Goal: Task Accomplishment & Management: Manage account settings

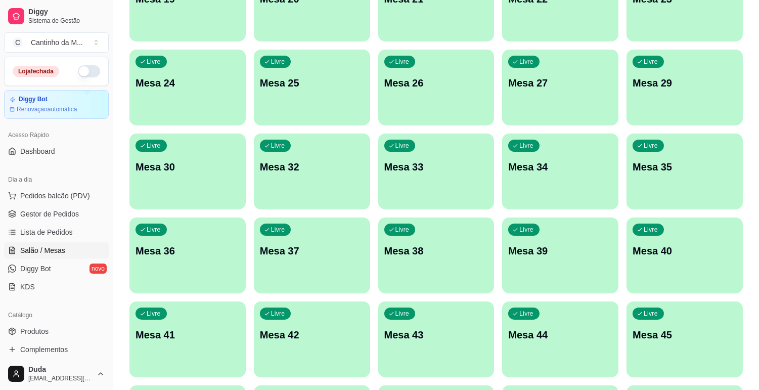
scroll to position [494, 0]
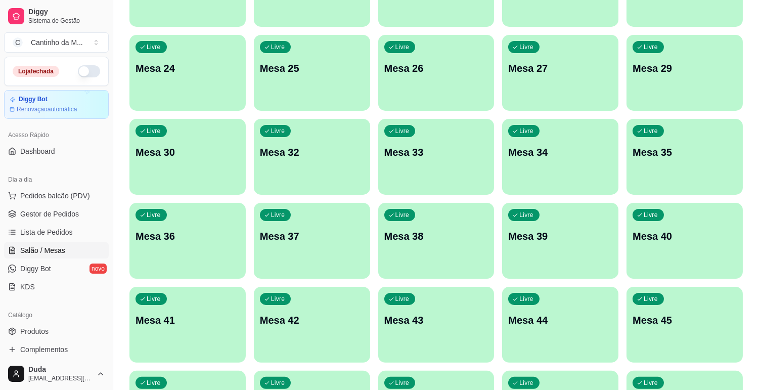
click at [190, 223] on div "Livre Mesa 36" at bounding box center [187, 235] width 116 height 64
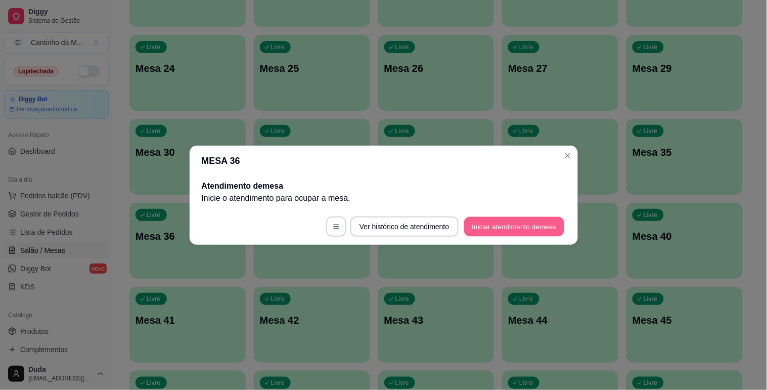
click at [531, 221] on button "Iniciar atendimento de mesa" at bounding box center [514, 226] width 100 height 20
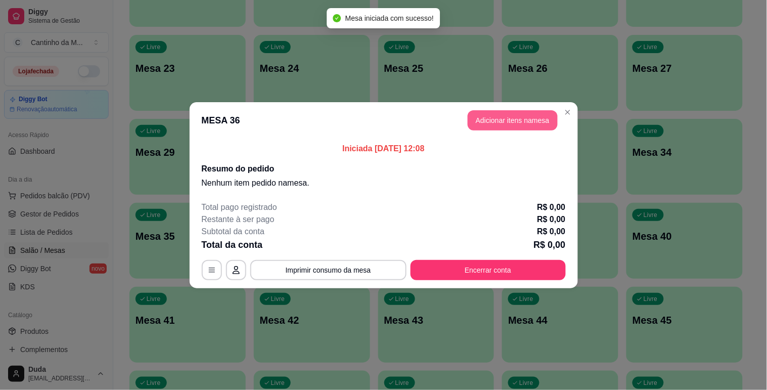
click at [514, 123] on button "Adicionar itens na mesa" at bounding box center [513, 120] width 90 height 20
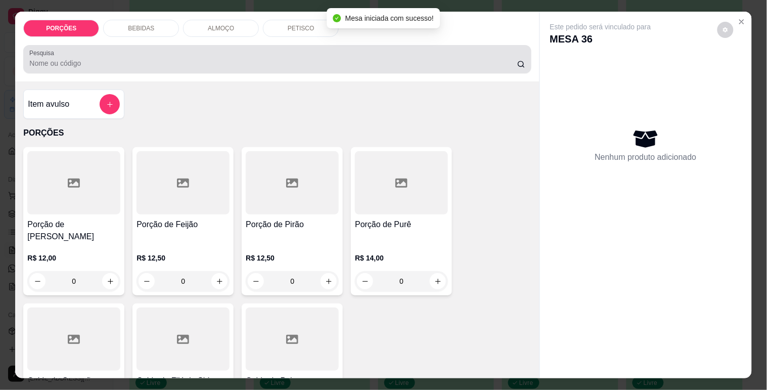
click at [291, 63] on input "Pesquisa" at bounding box center [273, 63] width 488 height 10
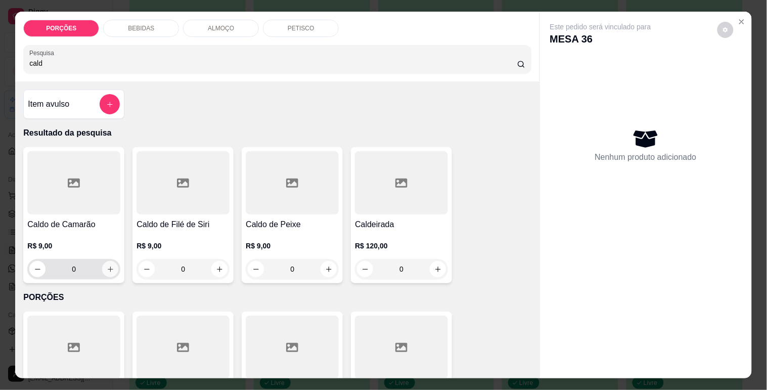
type input "cald"
click at [107, 265] on icon "increase-product-quantity" at bounding box center [111, 269] width 8 height 8
type input "1"
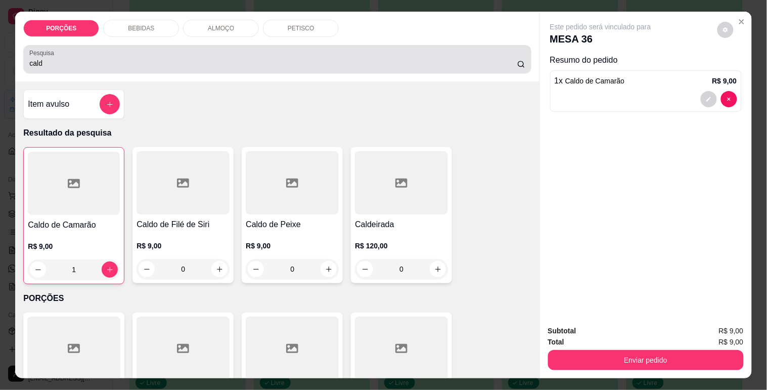
click at [193, 53] on div "cald" at bounding box center [277, 59] width 496 height 20
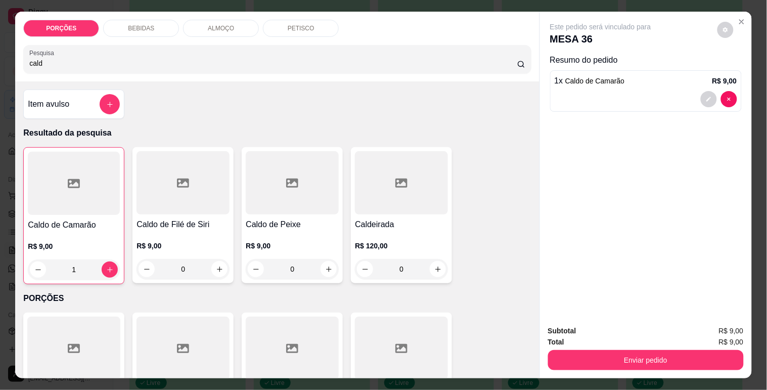
click at [193, 53] on div "cald" at bounding box center [277, 59] width 496 height 20
click at [135, 58] on input "cald" at bounding box center [273, 63] width 488 height 10
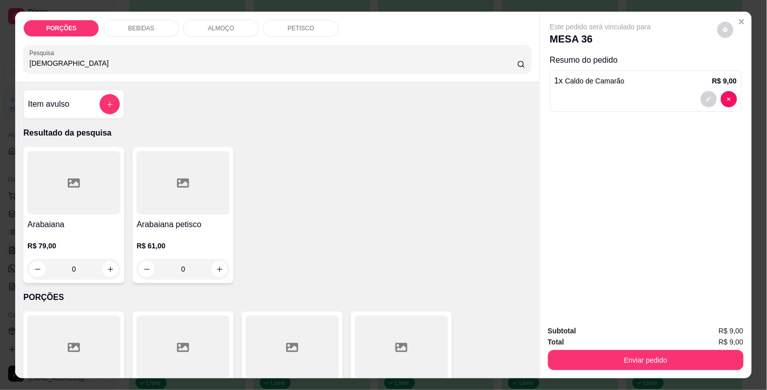
type input "[DEMOGRAPHIC_DATA]"
click at [62, 205] on div at bounding box center [73, 182] width 93 height 63
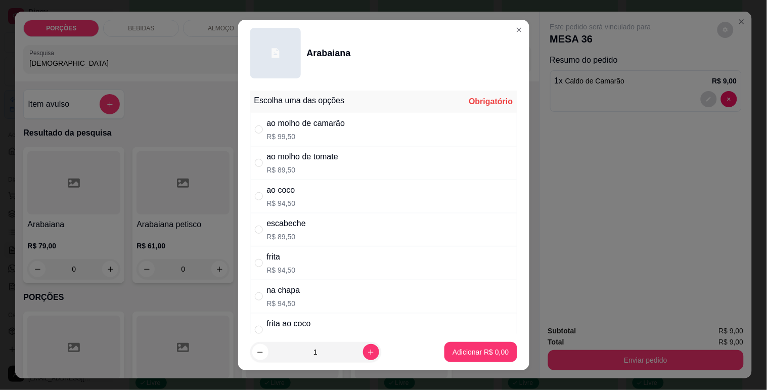
click at [327, 139] on p "R$ 99,50" at bounding box center [306, 136] width 78 height 10
radio input "true"
click at [479, 351] on p "Adicionar R$ 99,50" at bounding box center [479, 352] width 59 height 10
type input "1"
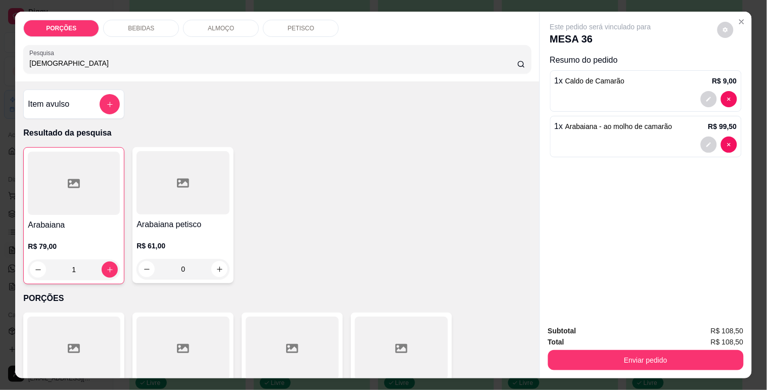
click at [620, 347] on div "Enviar pedido" at bounding box center [646, 358] width 196 height 23
click at [619, 347] on div "Enviar pedido" at bounding box center [646, 358] width 196 height 23
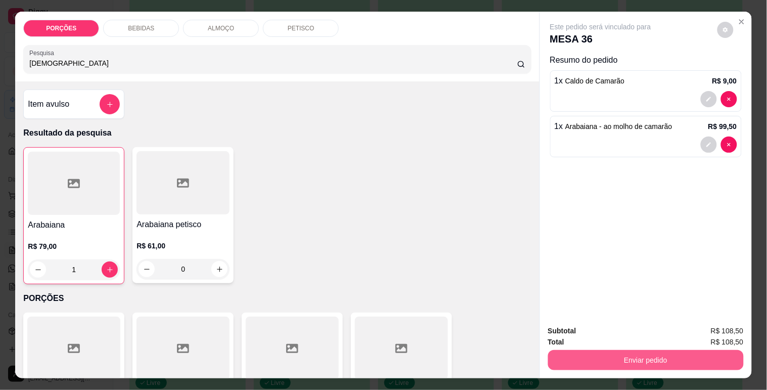
click at [617, 354] on button "Enviar pedido" at bounding box center [646, 360] width 196 height 20
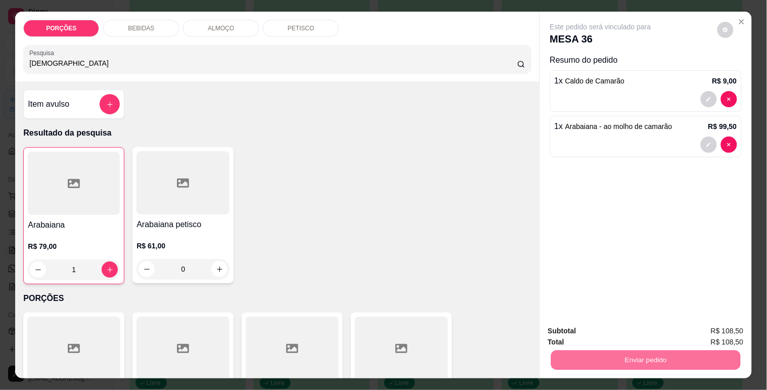
click at [621, 328] on button "Não registrar e enviar pedido" at bounding box center [612, 331] width 105 height 19
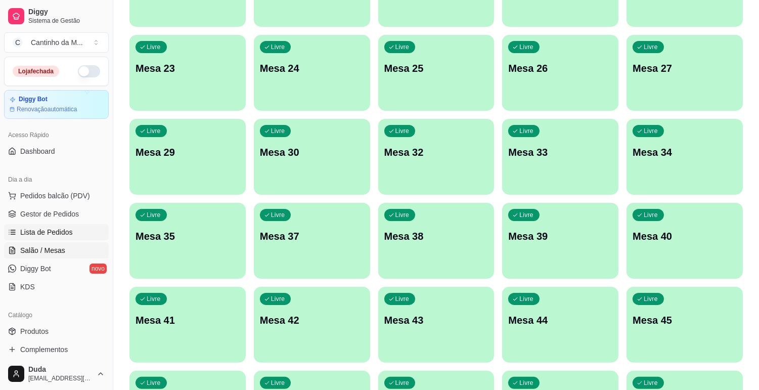
click at [58, 229] on span "Lista de Pedidos" at bounding box center [46, 232] width 53 height 10
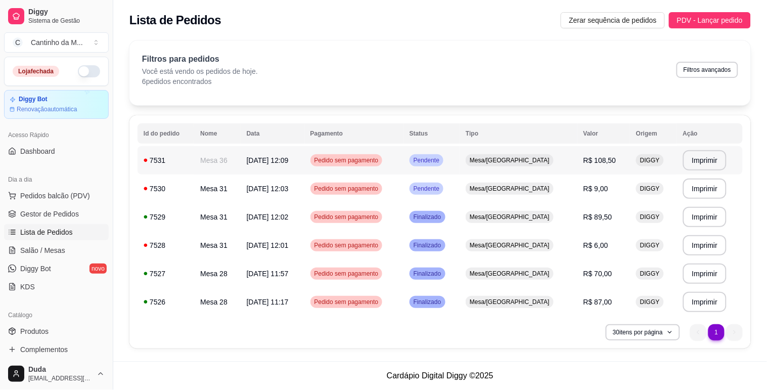
click at [506, 165] on div "Mesa/[GEOGRAPHIC_DATA]" at bounding box center [510, 160] width 88 height 12
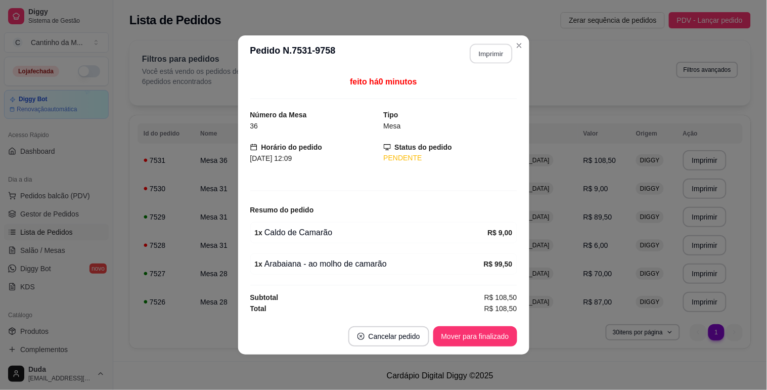
click at [481, 57] on button "Imprimir" at bounding box center [491, 54] width 42 height 20
click at [482, 341] on button "Mover para finalizado" at bounding box center [475, 336] width 84 height 20
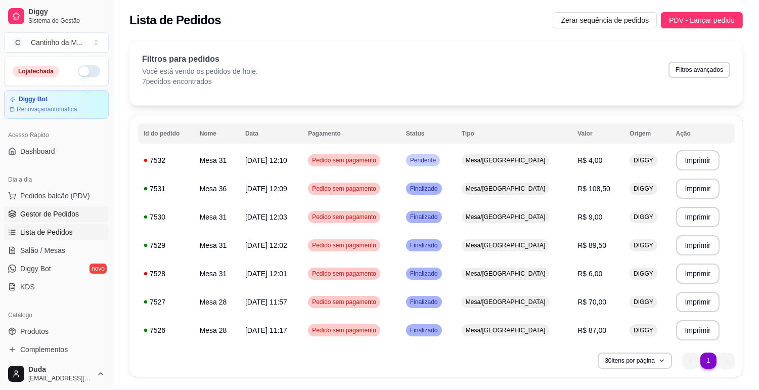
click at [43, 215] on span "Gestor de Pedidos" at bounding box center [49, 214] width 59 height 10
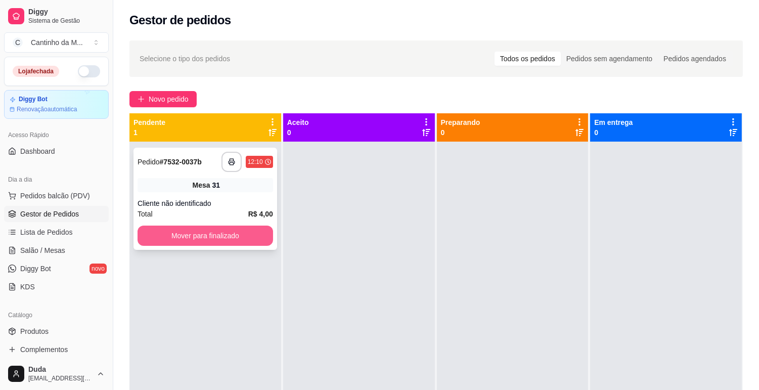
click at [226, 231] on button "Mover para finalizado" at bounding box center [206, 236] width 136 height 20
click at [321, 234] on div at bounding box center [359, 337] width 152 height 390
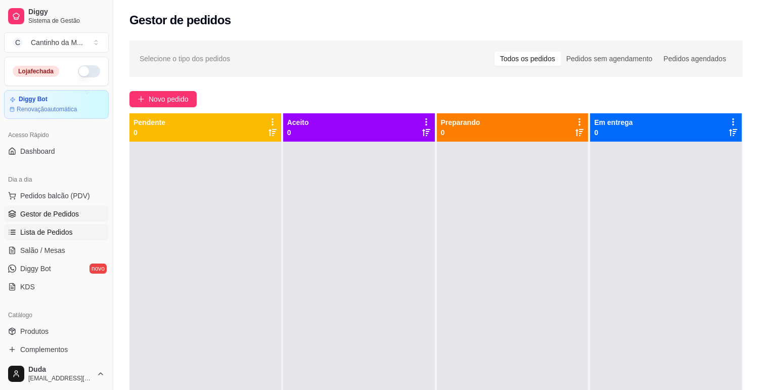
click at [51, 229] on span "Lista de Pedidos" at bounding box center [46, 232] width 53 height 10
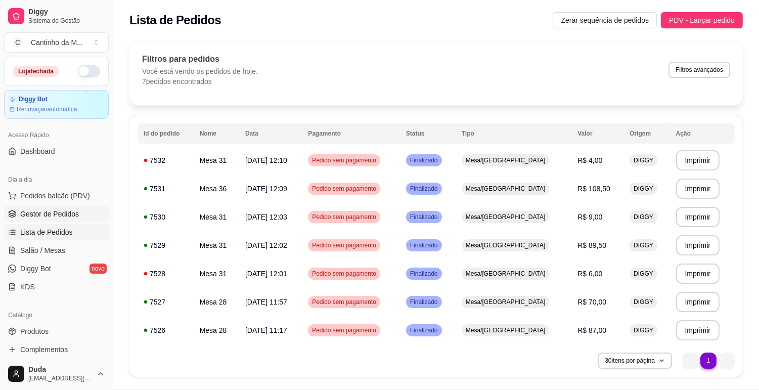
click at [63, 215] on span "Gestor de Pedidos" at bounding box center [49, 214] width 59 height 10
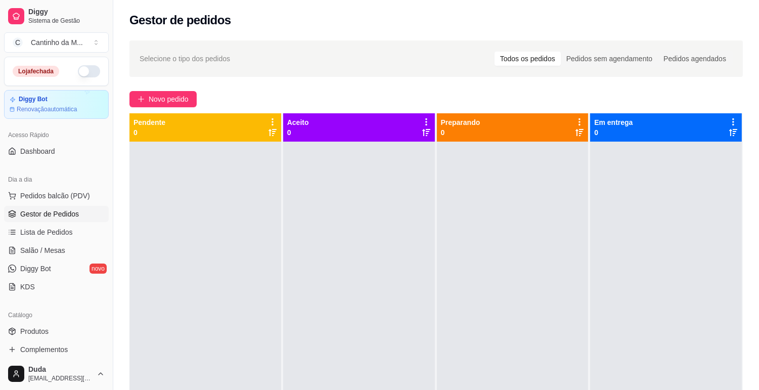
click at [24, 241] on ul "Pedidos balcão (PDV) Gestor de Pedidos Lista de Pedidos Salão / Mesas Diggy Bot…" at bounding box center [56, 241] width 105 height 107
click at [24, 244] on link "Salão / Mesas" at bounding box center [56, 250] width 105 height 16
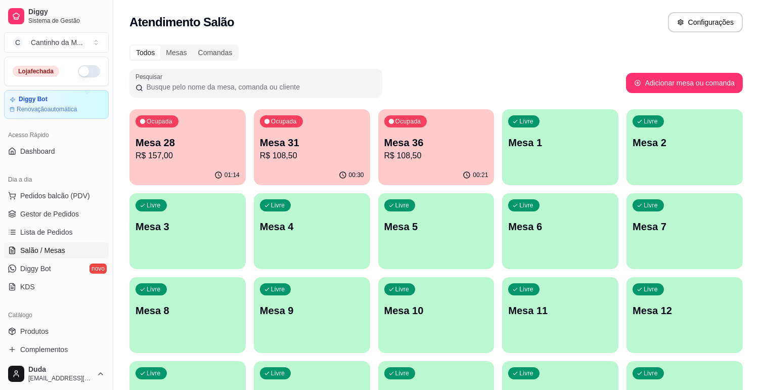
click at [208, 150] on p "R$ 157,00" at bounding box center [188, 156] width 104 height 12
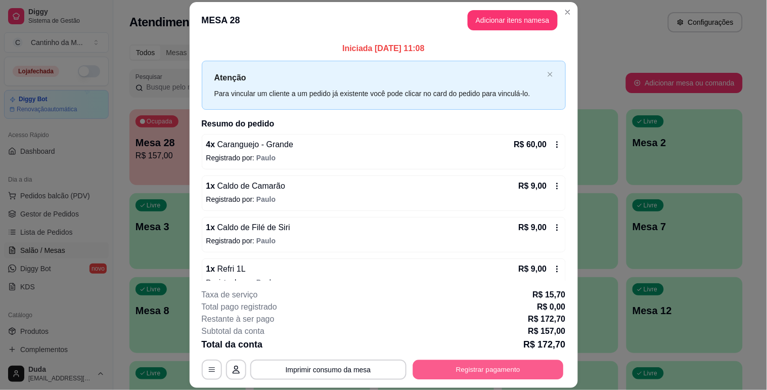
click at [479, 374] on button "Registrar pagamento" at bounding box center [488, 370] width 151 height 20
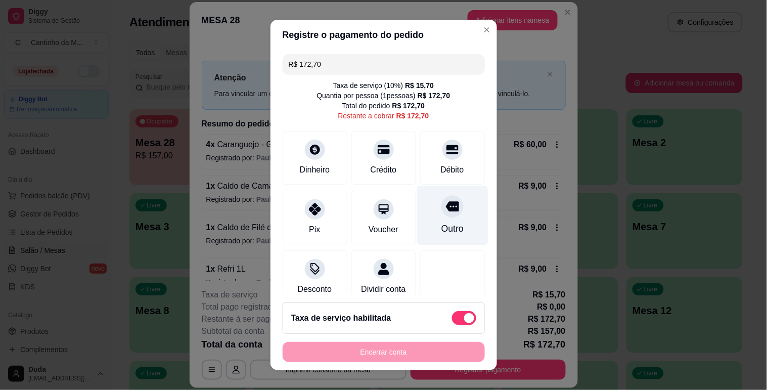
click at [441, 233] on div "Outro" at bounding box center [452, 228] width 22 height 13
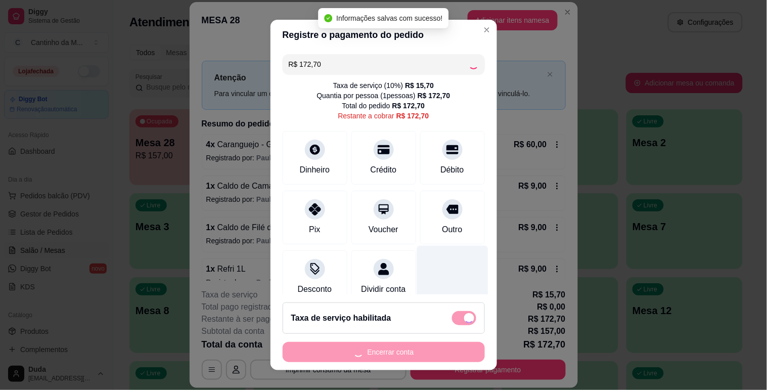
type input "R$ 0,00"
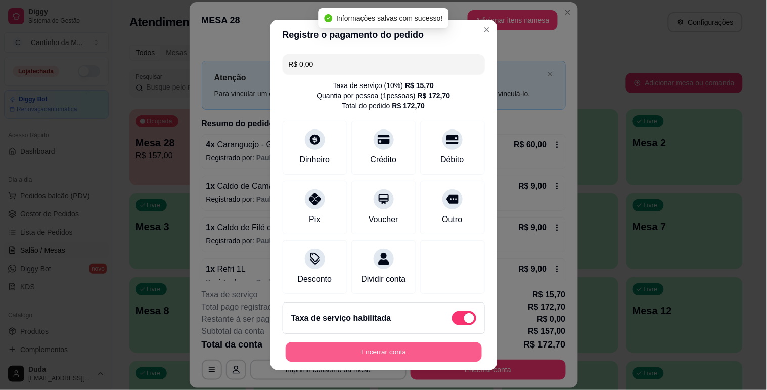
click at [419, 348] on button "Encerrar conta" at bounding box center [384, 352] width 196 height 20
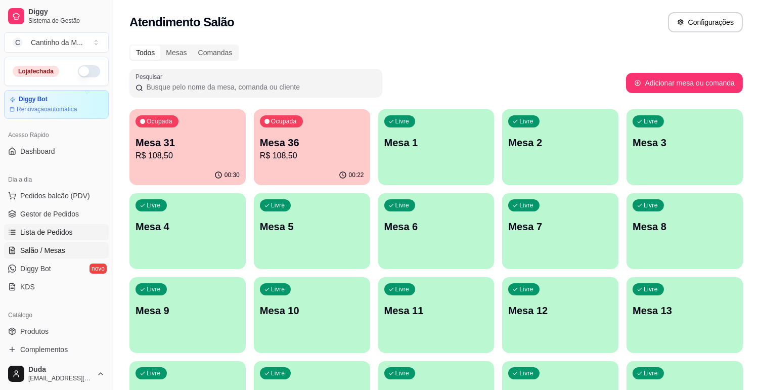
click at [48, 231] on span "Lista de Pedidos" at bounding box center [46, 232] width 53 height 10
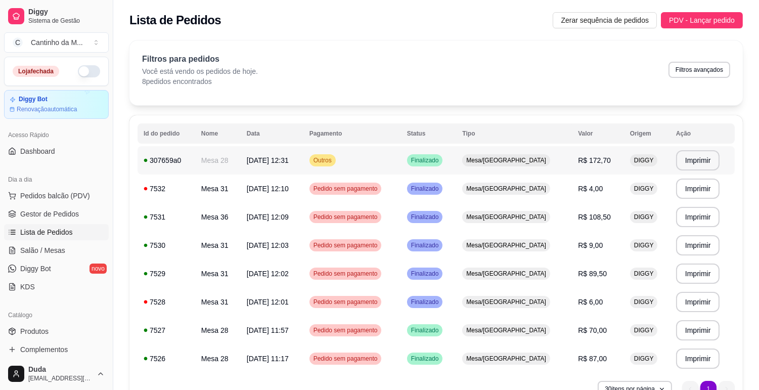
click at [583, 160] on span "R$ 172,70" at bounding box center [594, 160] width 33 height 8
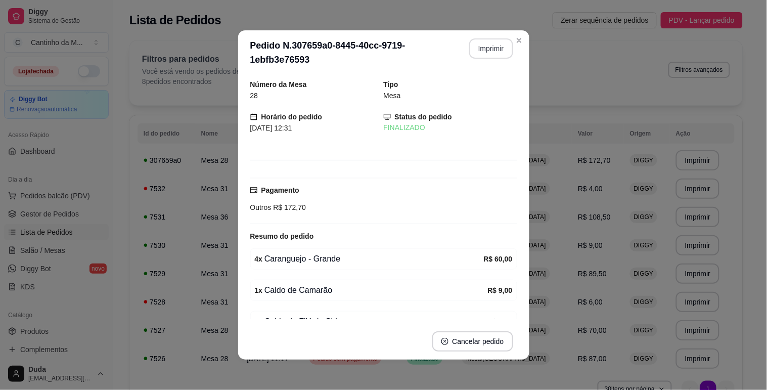
click at [486, 49] on button "Imprimir" at bounding box center [491, 48] width 44 height 20
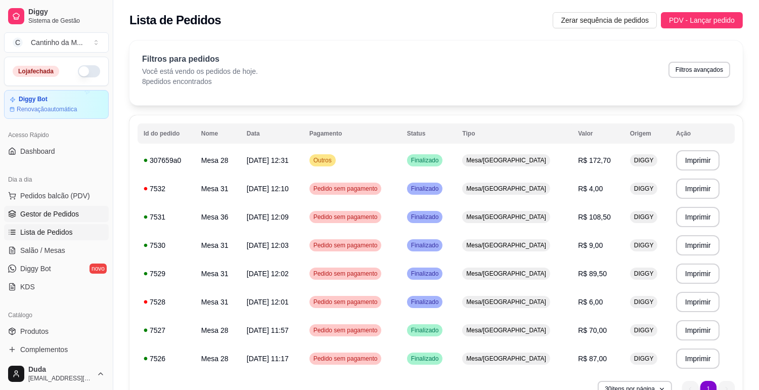
click at [29, 218] on span "Gestor de Pedidos" at bounding box center [49, 214] width 59 height 10
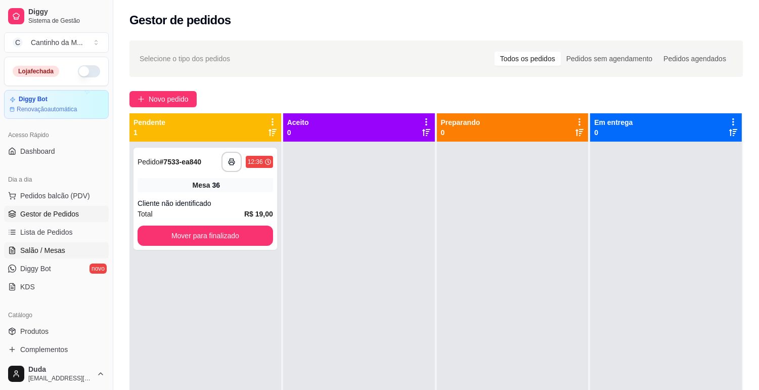
click at [56, 249] on span "Salão / Mesas" at bounding box center [42, 250] width 45 height 10
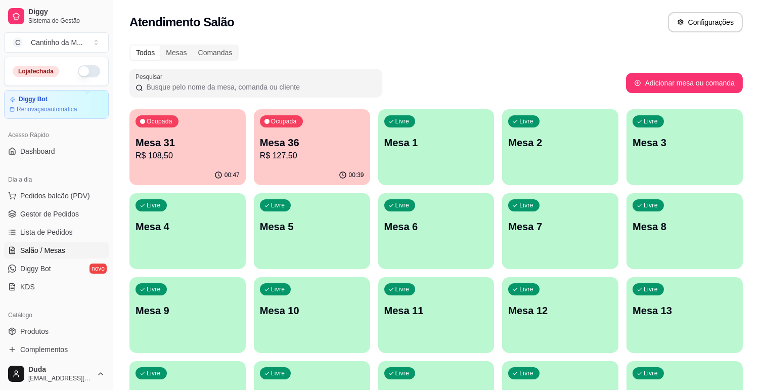
click at [191, 148] on p "Mesa 31" at bounding box center [188, 143] width 104 height 14
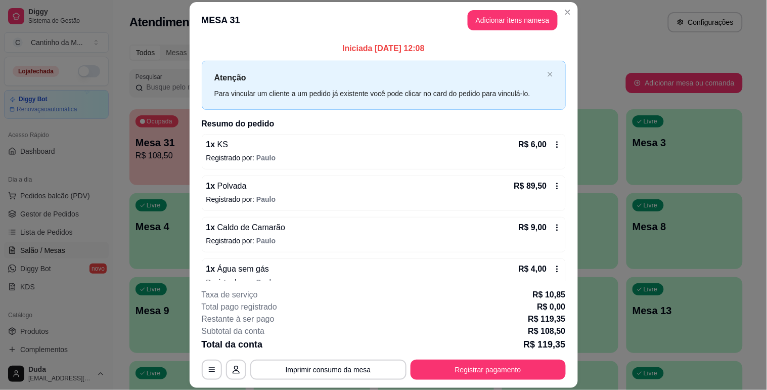
scroll to position [17, 0]
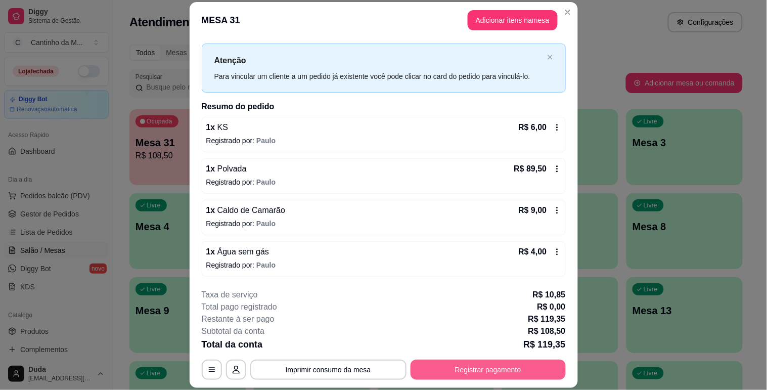
click at [456, 373] on button "Registrar pagamento" at bounding box center [488, 370] width 155 height 20
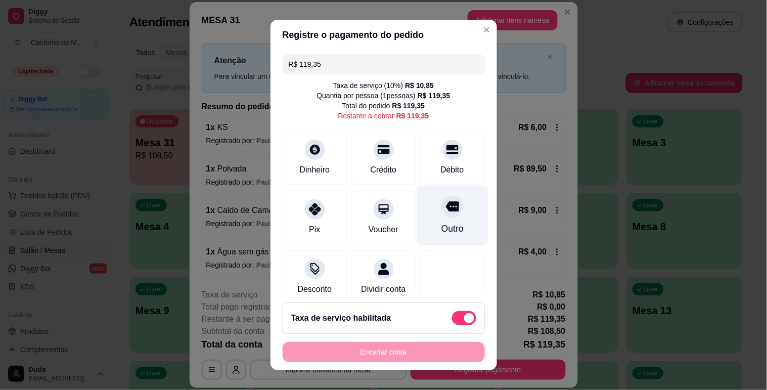
click at [441, 223] on div "Outro" at bounding box center [452, 228] width 22 height 13
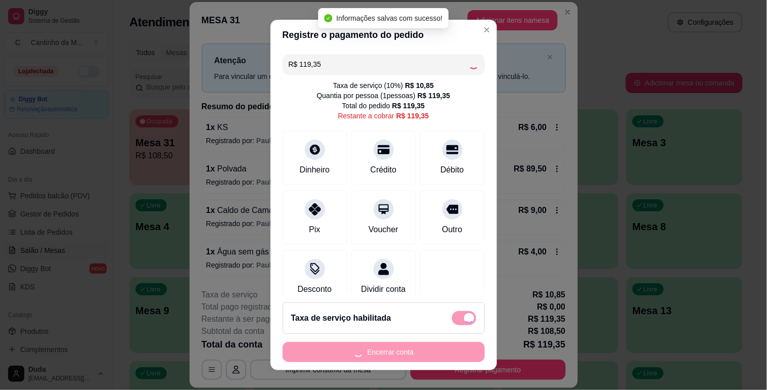
type input "R$ 0,00"
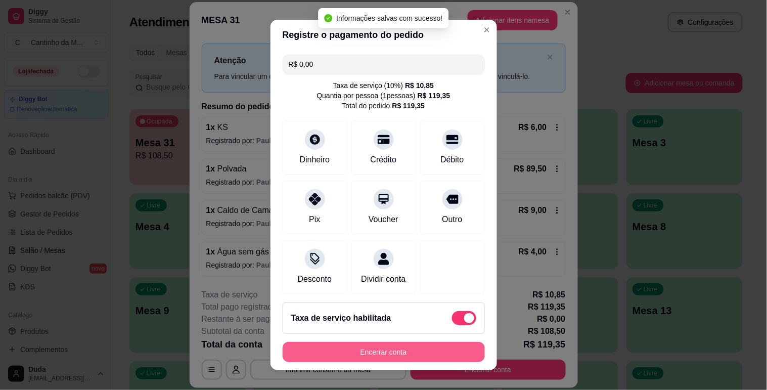
click at [436, 347] on button "Encerrar conta" at bounding box center [384, 352] width 202 height 20
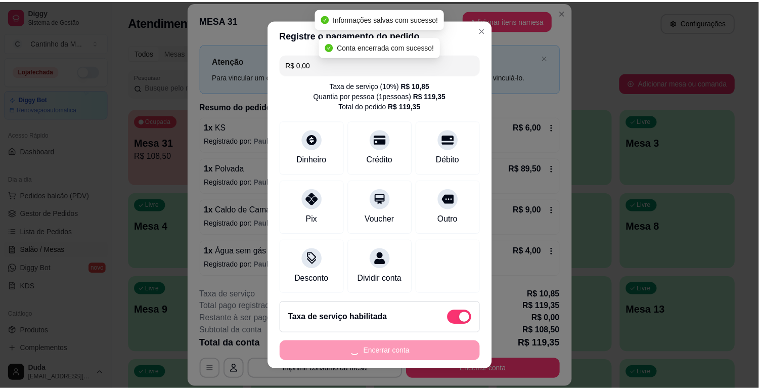
scroll to position [0, 0]
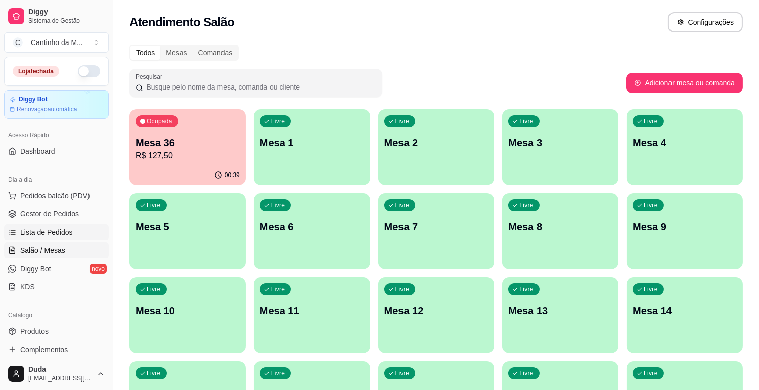
click at [50, 230] on span "Lista de Pedidos" at bounding box center [46, 232] width 53 height 10
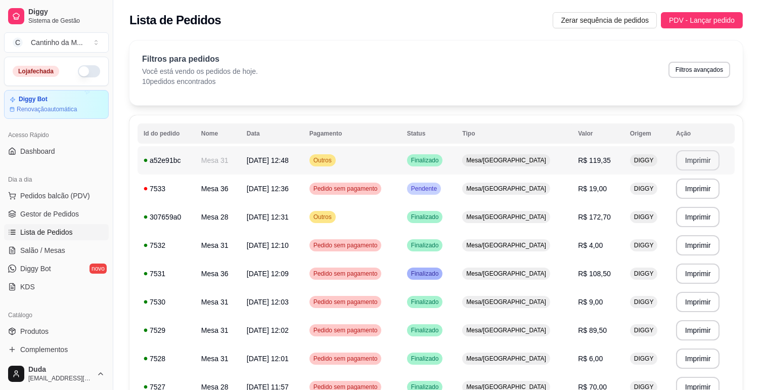
click at [684, 165] on button "Imprimir" at bounding box center [698, 160] width 44 height 20
click at [705, 161] on button "Imprimir" at bounding box center [698, 160] width 44 height 20
click at [53, 215] on span "Gestor de Pedidos" at bounding box center [49, 214] width 59 height 10
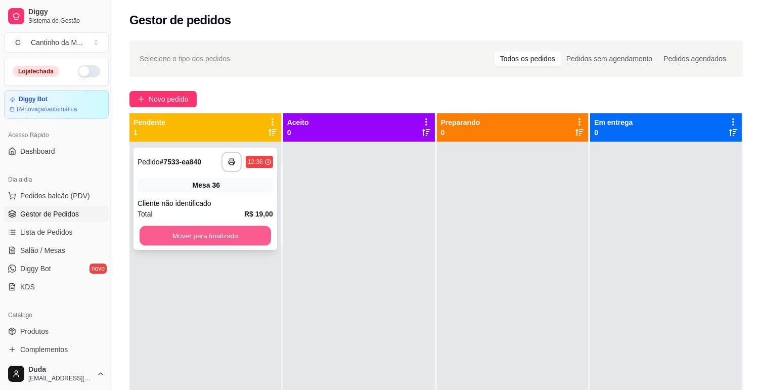
click at [223, 239] on button "Mover para finalizado" at bounding box center [205, 236] width 131 height 20
click at [424, 253] on div at bounding box center [359, 337] width 152 height 390
click at [52, 235] on span "Lista de Pedidos" at bounding box center [46, 232] width 53 height 10
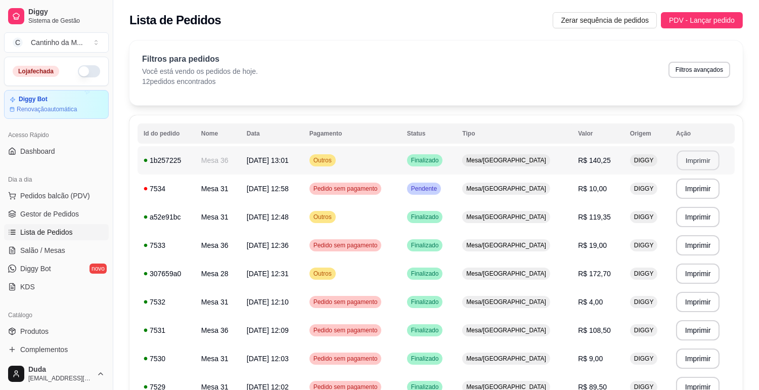
click at [703, 165] on button "Imprimir" at bounding box center [698, 161] width 42 height 20
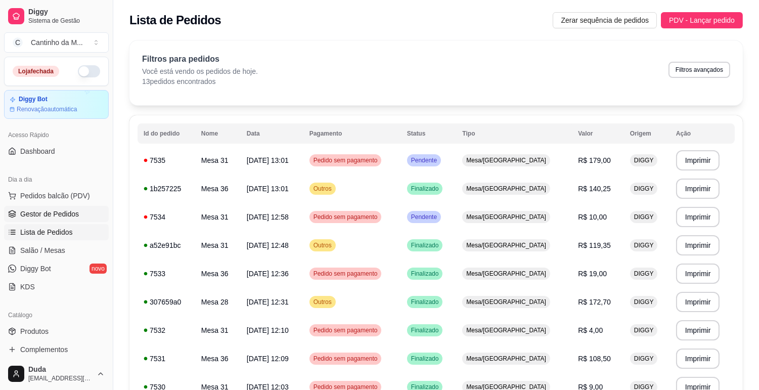
click at [77, 209] on span "Gestor de Pedidos" at bounding box center [49, 214] width 59 height 10
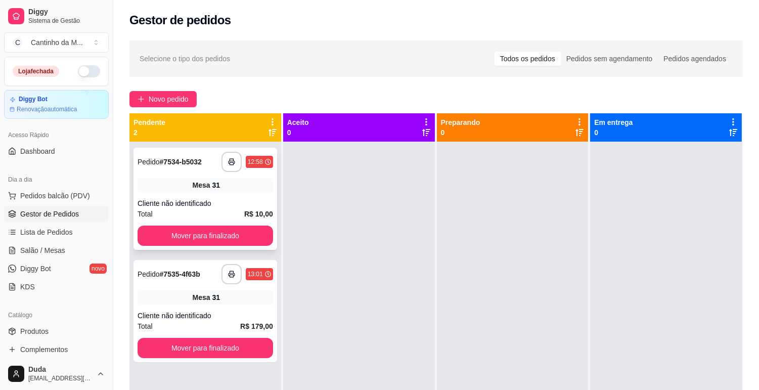
click at [212, 190] on div "31" at bounding box center [216, 185] width 8 height 10
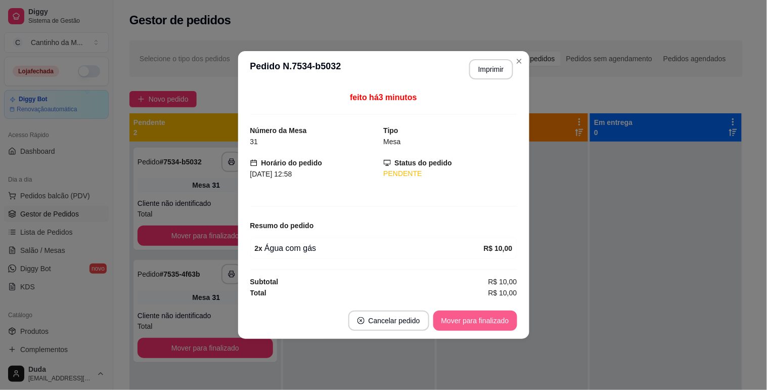
click at [443, 326] on button "Mover para finalizado" at bounding box center [475, 320] width 84 height 20
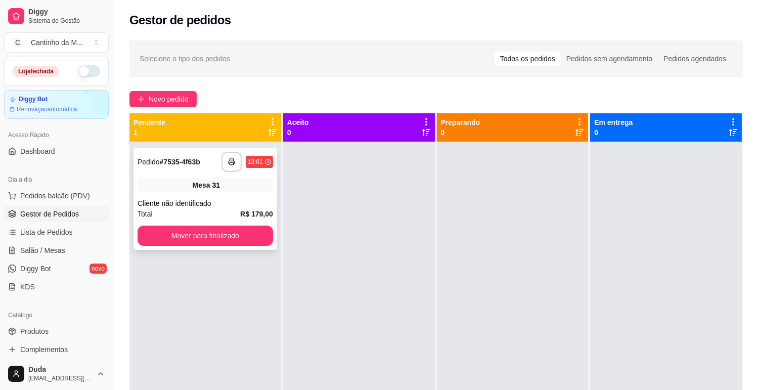
click at [220, 198] on div "Cliente não identificado" at bounding box center [206, 203] width 136 height 10
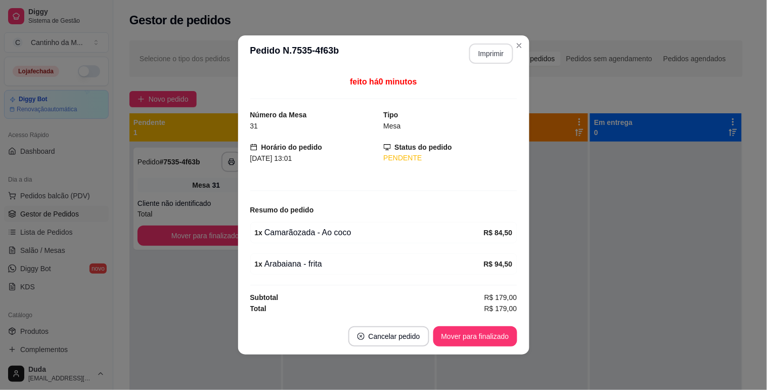
click at [482, 56] on button "Imprimir" at bounding box center [491, 53] width 44 height 20
click at [473, 336] on button "Mover para finalizado" at bounding box center [475, 336] width 84 height 20
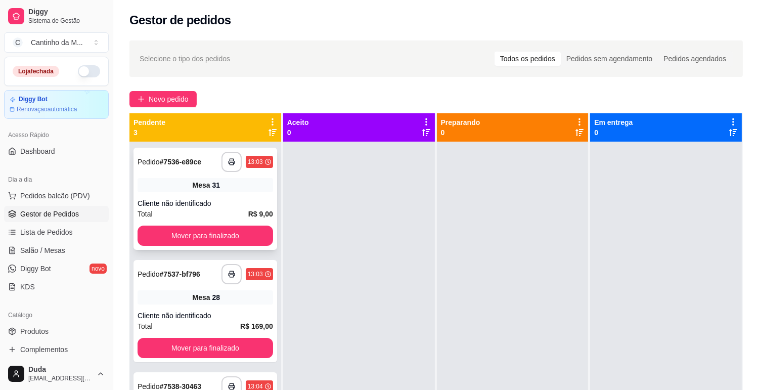
click at [201, 185] on span "Mesa" at bounding box center [202, 185] width 18 height 10
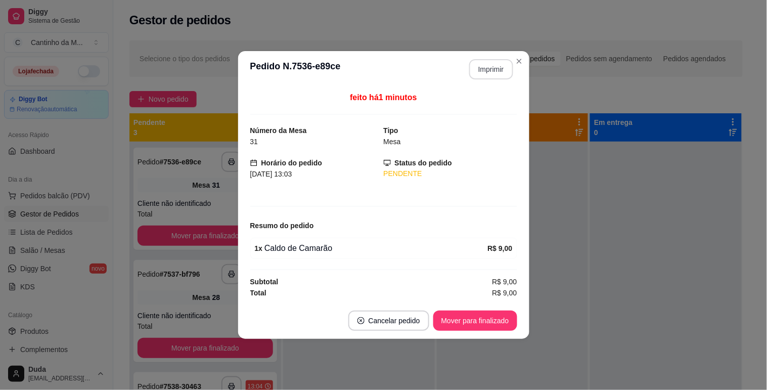
click at [491, 68] on button "Imprimir" at bounding box center [491, 69] width 44 height 20
click at [480, 320] on button "Mover para finalizado" at bounding box center [475, 320] width 84 height 20
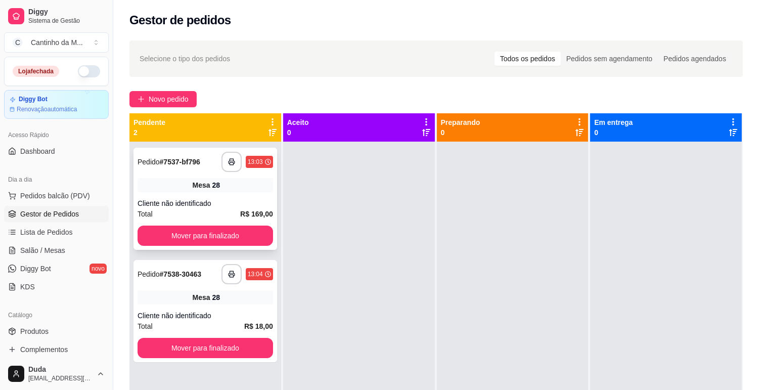
click at [189, 191] on div "Mesa 28" at bounding box center [206, 185] width 136 height 14
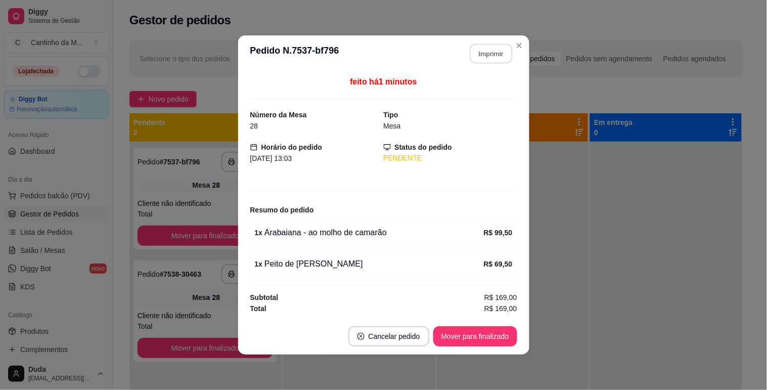
click at [483, 54] on button "Imprimir" at bounding box center [491, 54] width 42 height 20
click at [480, 333] on button "Mover para finalizado" at bounding box center [475, 336] width 84 height 20
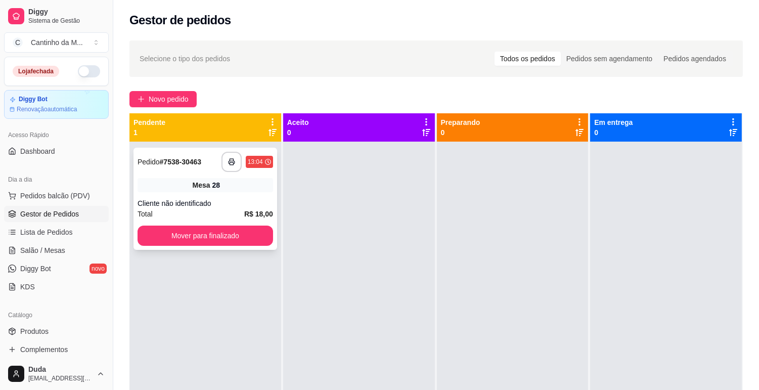
click at [188, 188] on div "Mesa 28" at bounding box center [206, 185] width 136 height 14
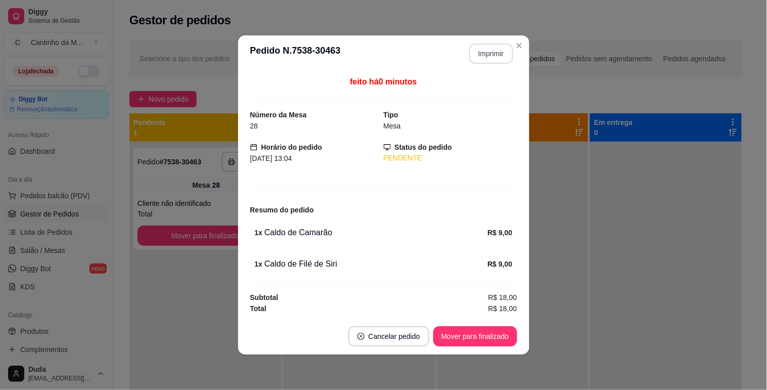
click at [483, 53] on button "Imprimir" at bounding box center [491, 53] width 44 height 20
click at [473, 332] on button "Mover para finalizado" at bounding box center [475, 336] width 84 height 20
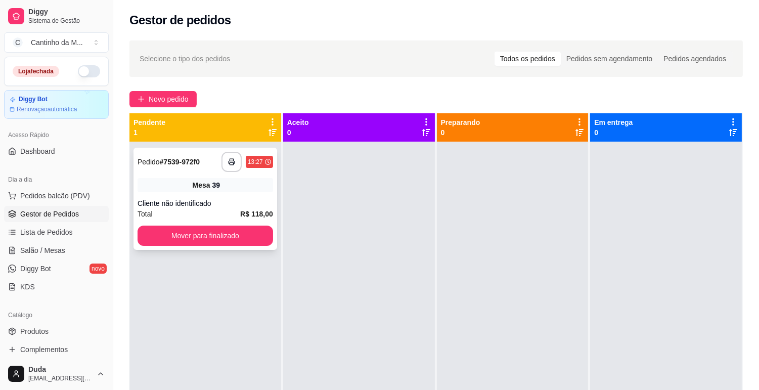
click at [228, 186] on div "Mesa 39" at bounding box center [206, 185] width 136 height 14
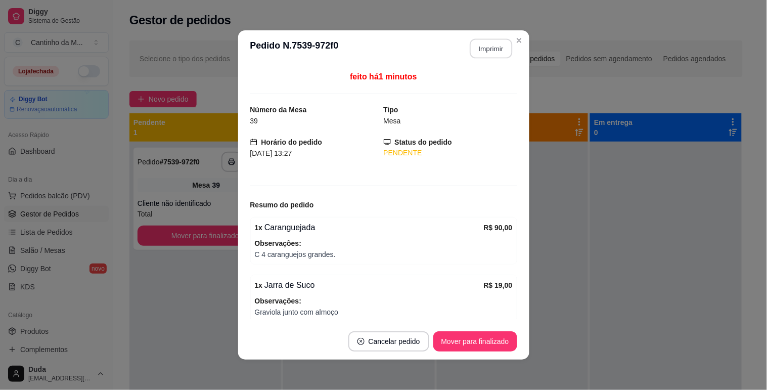
click at [492, 52] on button "Imprimir" at bounding box center [491, 49] width 42 height 20
click at [471, 345] on button "Mover para finalizado" at bounding box center [475, 341] width 84 height 20
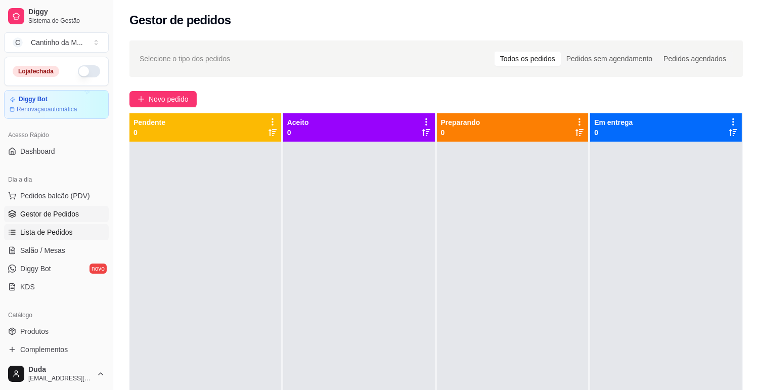
click at [62, 231] on span "Lista de Pedidos" at bounding box center [46, 232] width 53 height 10
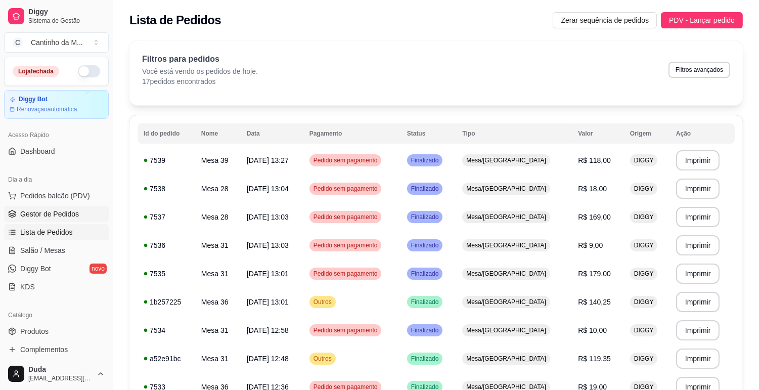
click at [56, 213] on span "Gestor de Pedidos" at bounding box center [49, 214] width 59 height 10
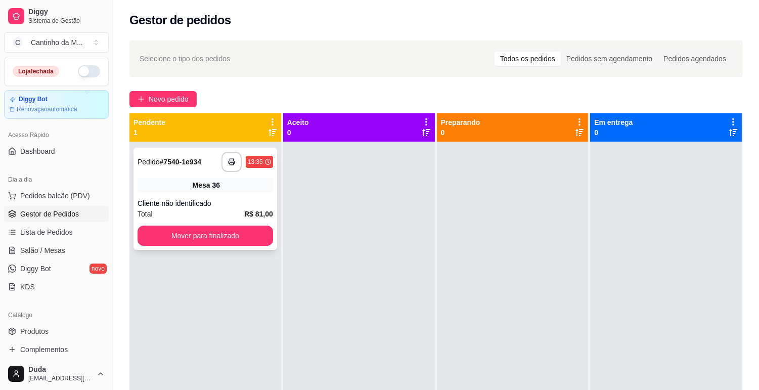
click at [156, 191] on div "Mesa 36" at bounding box center [206, 185] width 136 height 14
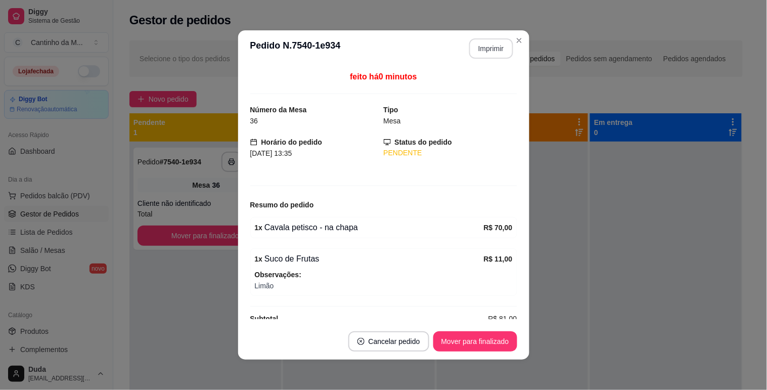
click at [493, 42] on button "Imprimir" at bounding box center [491, 48] width 44 height 20
click at [470, 342] on button "Mover para finalizado" at bounding box center [475, 341] width 84 height 20
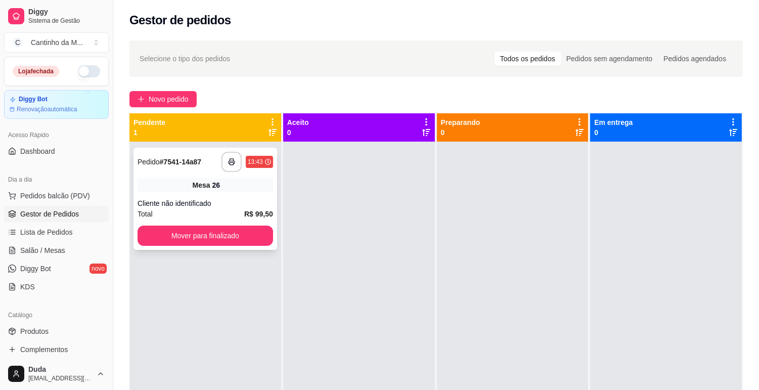
click at [256, 181] on div "Mesa 26" at bounding box center [206, 185] width 136 height 14
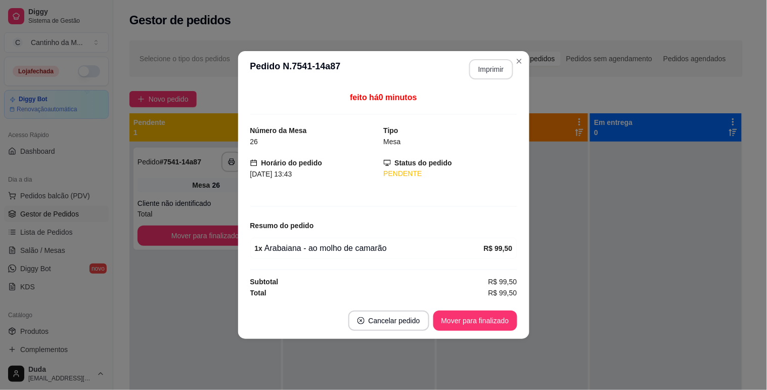
click at [491, 73] on button "Imprimir" at bounding box center [491, 69] width 44 height 20
click at [466, 317] on button "Mover para finalizado" at bounding box center [475, 320] width 84 height 20
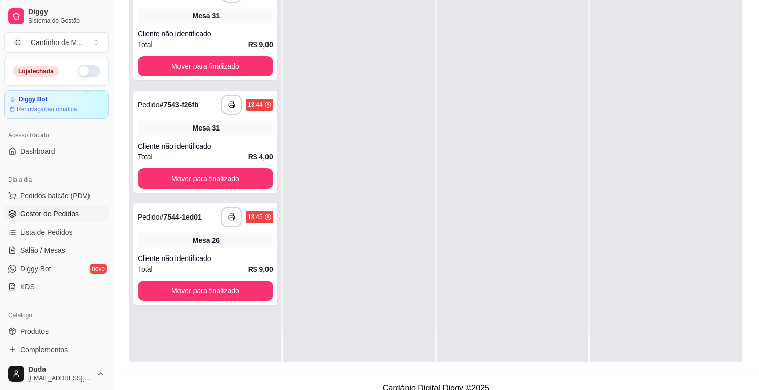
scroll to position [142, 0]
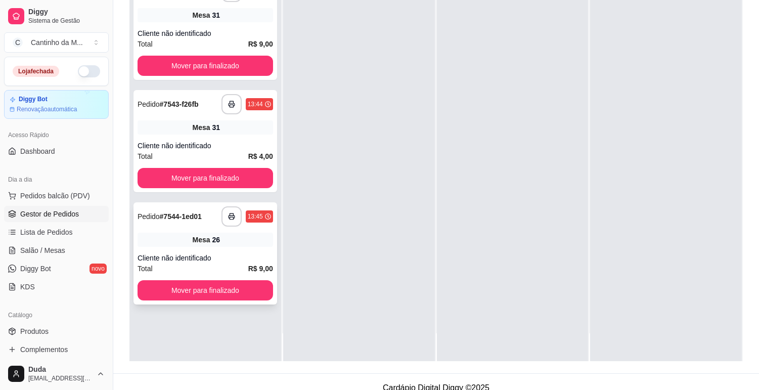
click at [213, 251] on div "**********" at bounding box center [206, 253] width 144 height 102
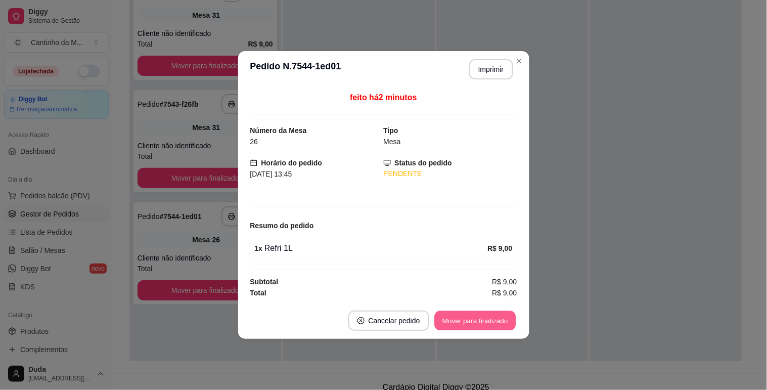
click at [459, 322] on button "Mover para finalizado" at bounding box center [474, 321] width 81 height 20
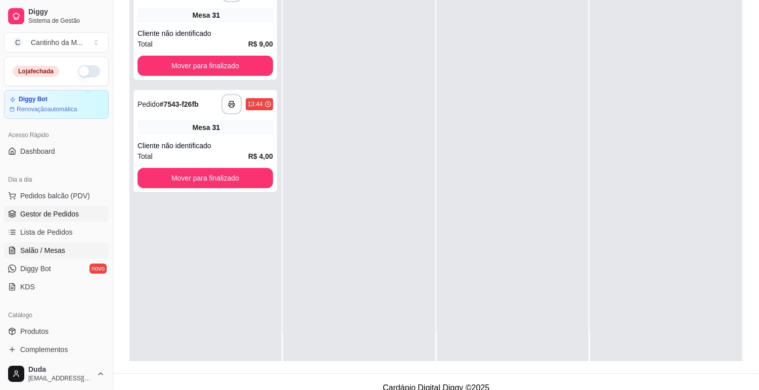
click at [68, 247] on link "Salão / Mesas" at bounding box center [56, 250] width 105 height 16
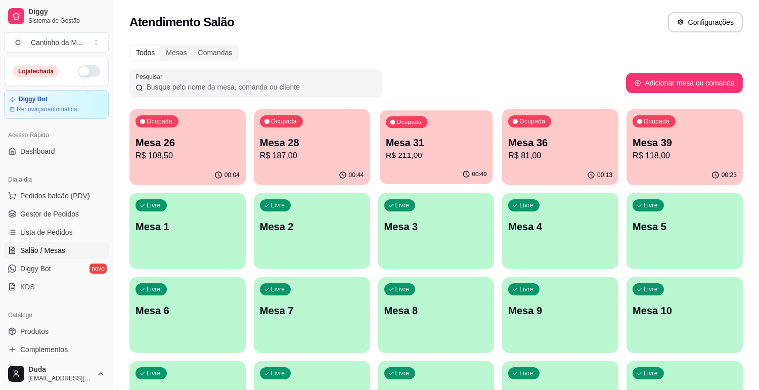
click at [459, 132] on div "Ocupada Mesa 31 R$ 211,00" at bounding box center [436, 137] width 113 height 55
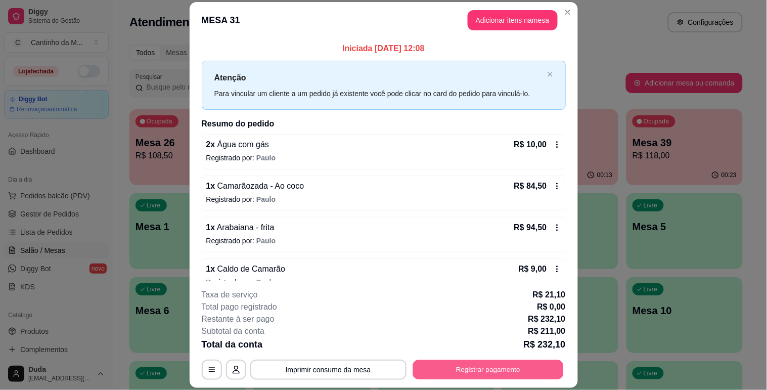
click at [475, 360] on button "Registrar pagamento" at bounding box center [488, 370] width 151 height 20
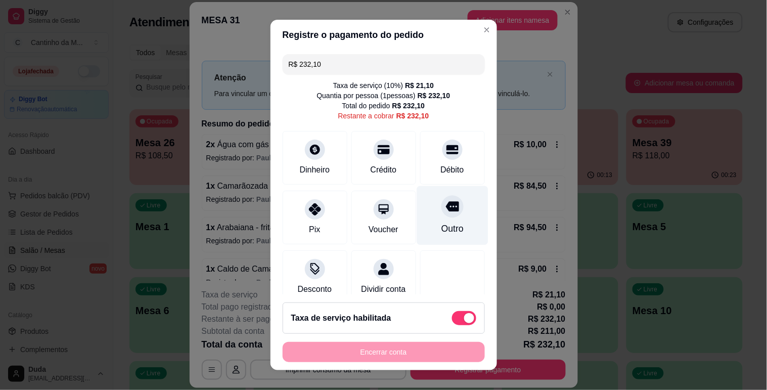
click at [441, 206] on div at bounding box center [452, 206] width 22 height 22
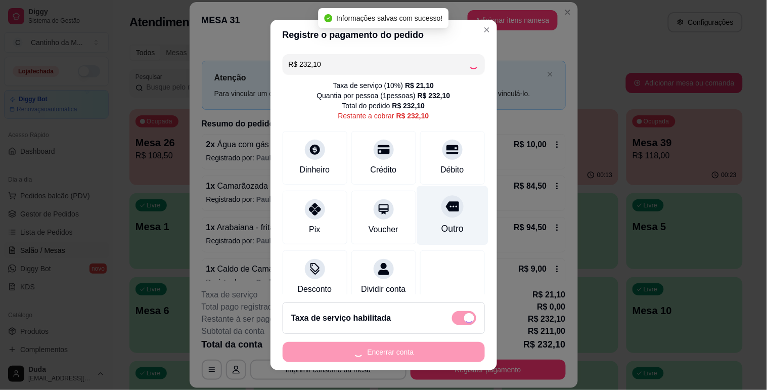
type input "R$ 0,00"
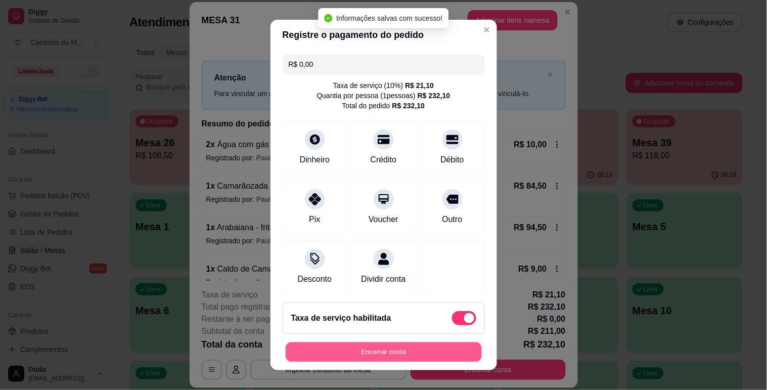
click at [395, 354] on button "Encerrar conta" at bounding box center [384, 352] width 196 height 20
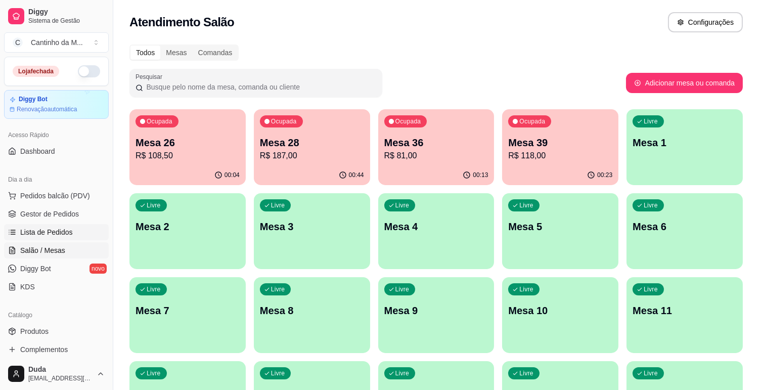
click at [26, 236] on span "Lista de Pedidos" at bounding box center [46, 232] width 53 height 10
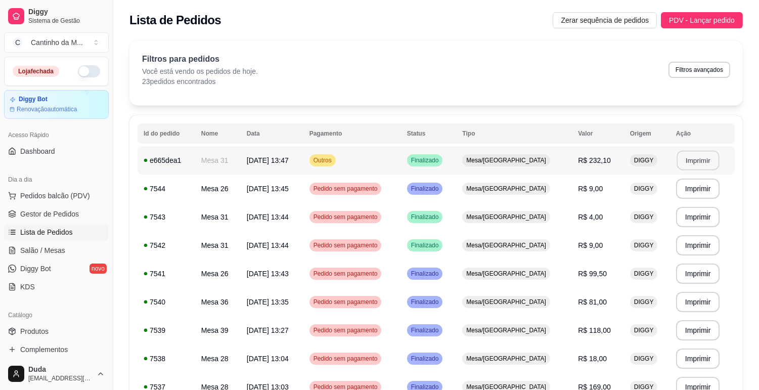
click at [699, 158] on button "Imprimir" at bounding box center [698, 161] width 42 height 20
click at [54, 210] on span "Gestor de Pedidos" at bounding box center [49, 214] width 59 height 10
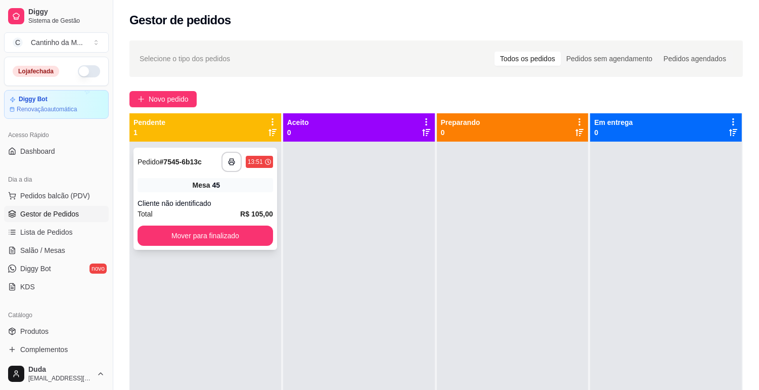
click at [140, 178] on div "Mesa 45" at bounding box center [206, 185] width 136 height 14
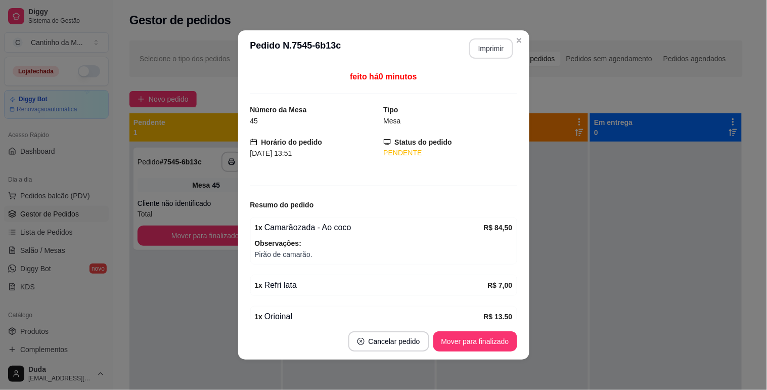
click at [473, 47] on button "Imprimir" at bounding box center [491, 48] width 44 height 20
click at [479, 335] on button "Mover para finalizado" at bounding box center [474, 342] width 81 height 20
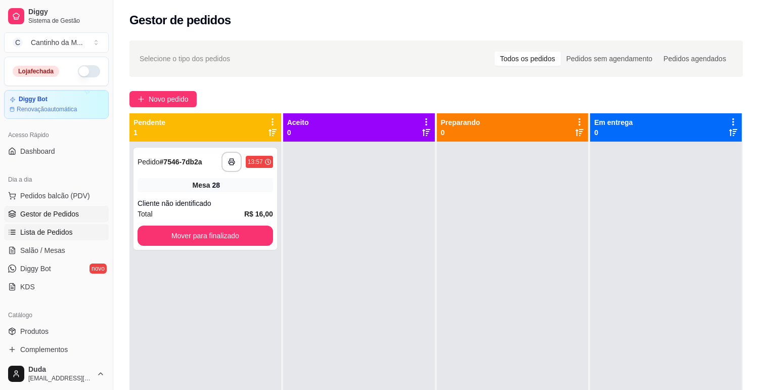
click at [53, 226] on link "Lista de Pedidos" at bounding box center [56, 232] width 105 height 16
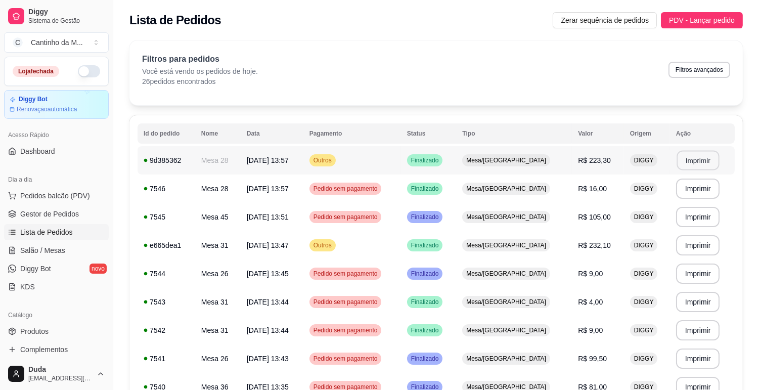
click at [689, 166] on button "Imprimir" at bounding box center [698, 161] width 42 height 20
click at [69, 209] on span "Gestor de Pedidos" at bounding box center [49, 214] width 59 height 10
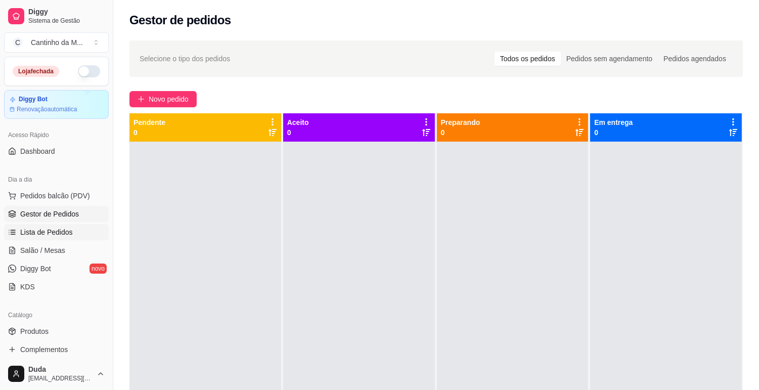
click at [63, 226] on link "Lista de Pedidos" at bounding box center [56, 232] width 105 height 16
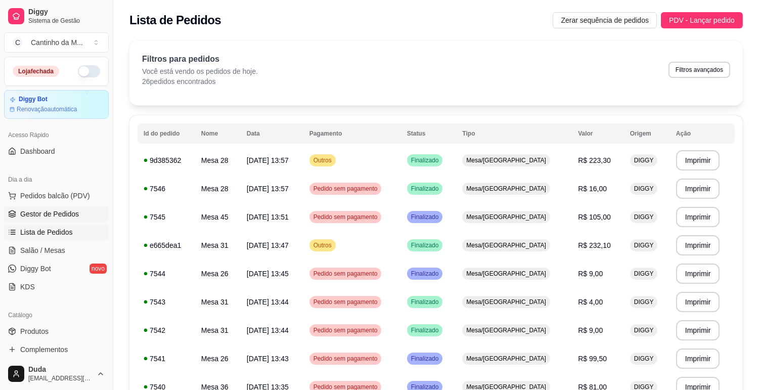
click at [76, 216] on span "Gestor de Pedidos" at bounding box center [49, 214] width 59 height 10
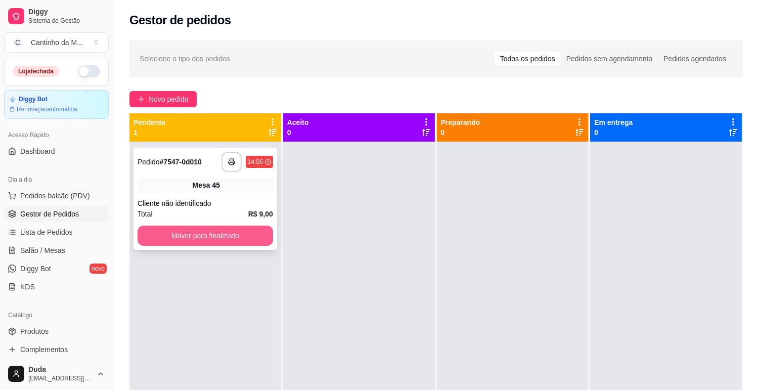
click at [217, 234] on button "Mover para finalizado" at bounding box center [206, 236] width 136 height 20
click at [419, 211] on div at bounding box center [359, 337] width 152 height 390
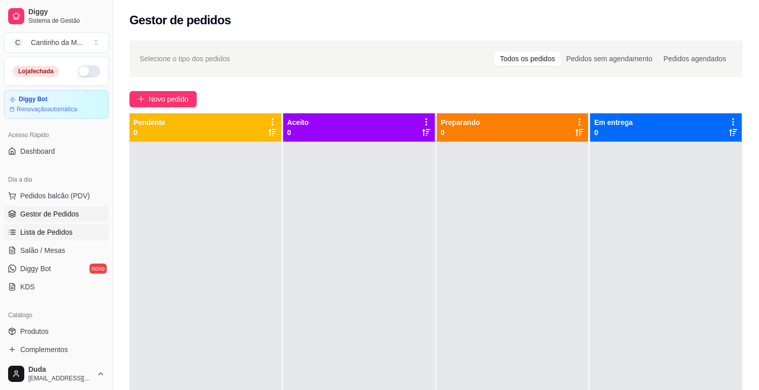
click at [53, 231] on span "Lista de Pedidos" at bounding box center [46, 232] width 53 height 10
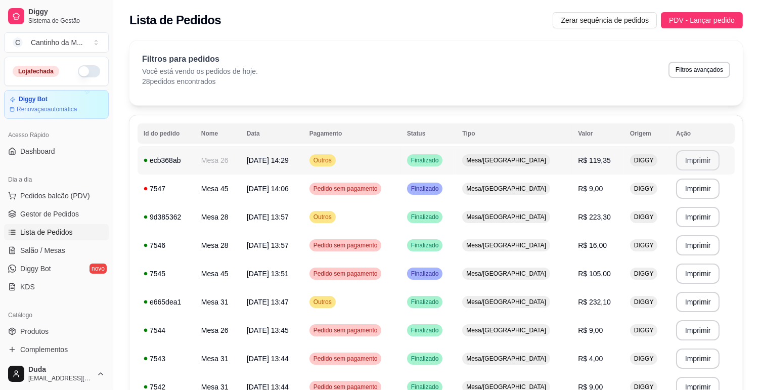
click at [689, 165] on button "Imprimir" at bounding box center [698, 160] width 44 height 20
click at [42, 202] on button "Pedidos balcão (PDV)" at bounding box center [56, 196] width 105 height 16
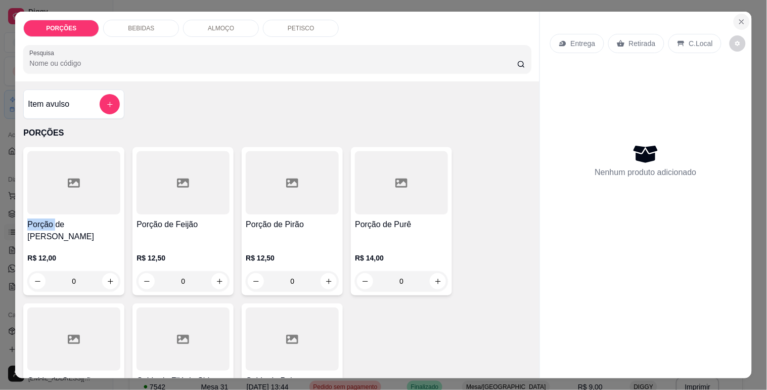
click at [741, 18] on icon "Close" at bounding box center [742, 22] width 8 height 8
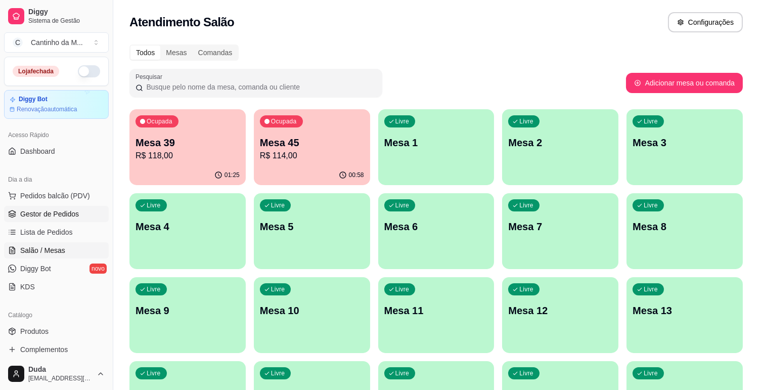
click at [49, 214] on span "Gestor de Pedidos" at bounding box center [49, 214] width 59 height 10
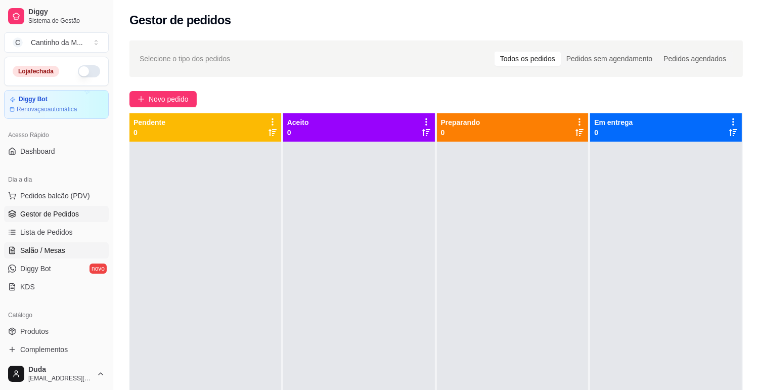
click at [54, 249] on span "Salão / Mesas" at bounding box center [42, 250] width 45 height 10
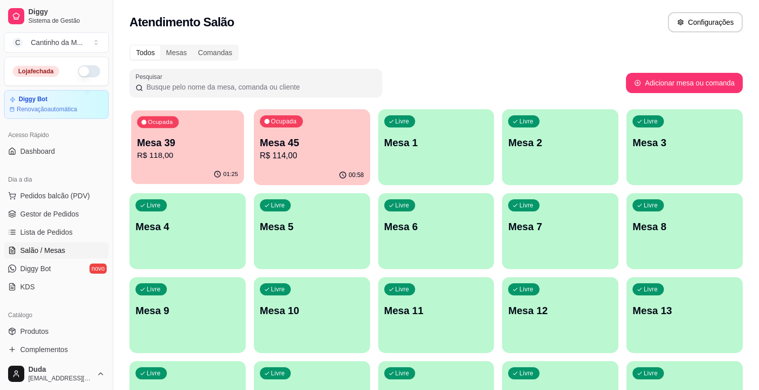
click at [177, 144] on p "Mesa 39" at bounding box center [187, 143] width 101 height 14
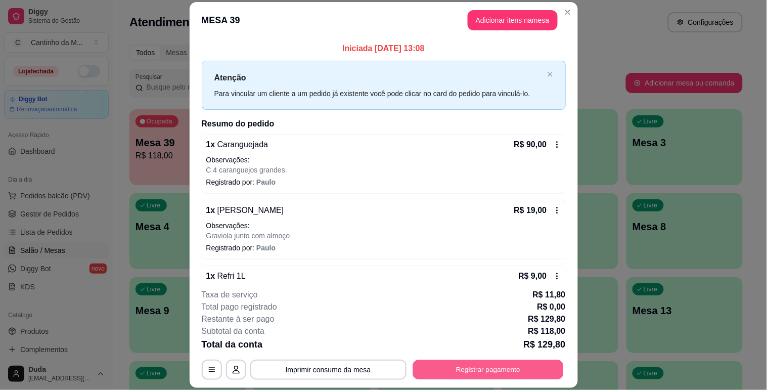
click at [432, 366] on button "Registrar pagamento" at bounding box center [488, 370] width 151 height 20
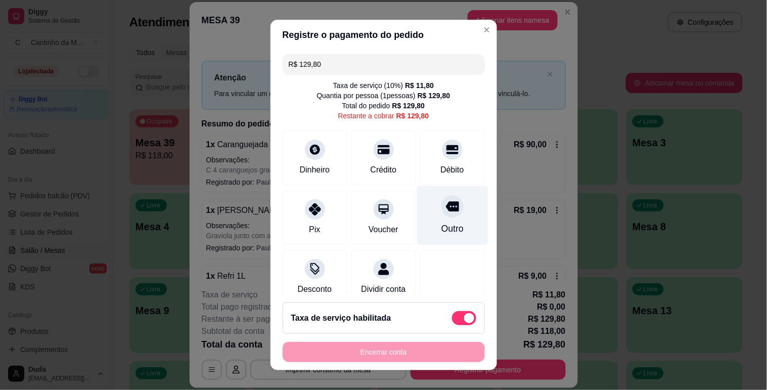
click at [446, 213] on icon at bounding box center [452, 206] width 13 height 13
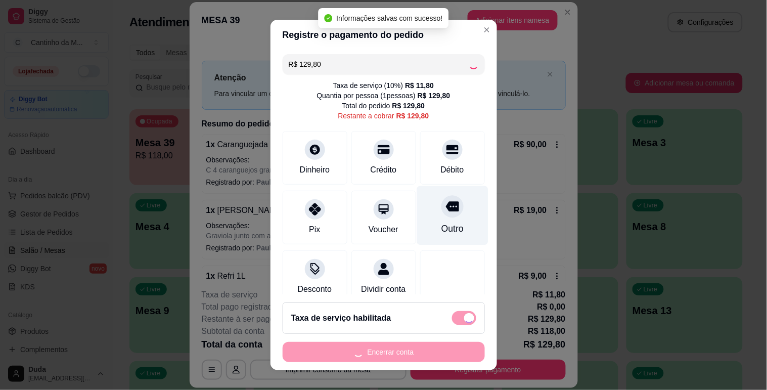
type input "R$ 0,00"
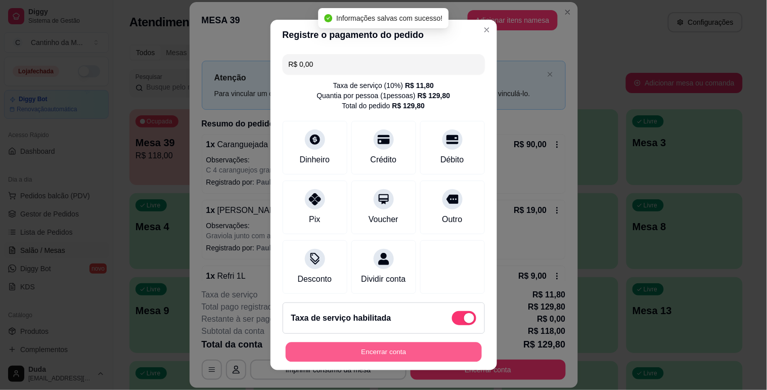
click at [407, 350] on button "Encerrar conta" at bounding box center [384, 352] width 196 height 20
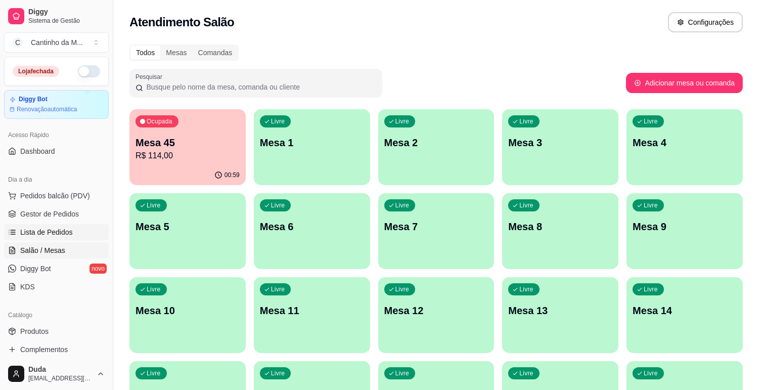
click at [52, 235] on span "Lista de Pedidos" at bounding box center [46, 232] width 53 height 10
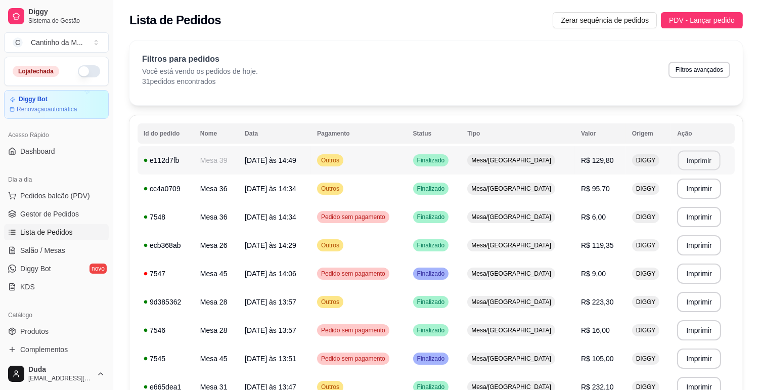
click at [688, 158] on button "Imprimir" at bounding box center [699, 161] width 42 height 20
click at [77, 219] on link "Gestor de Pedidos" at bounding box center [56, 214] width 105 height 16
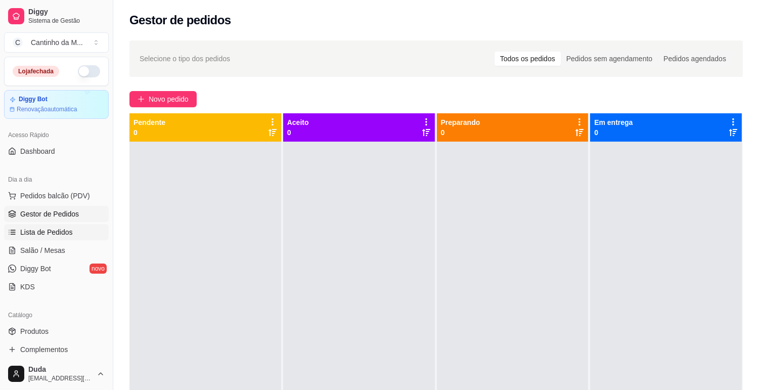
click at [58, 238] on link "Lista de Pedidos" at bounding box center [56, 232] width 105 height 16
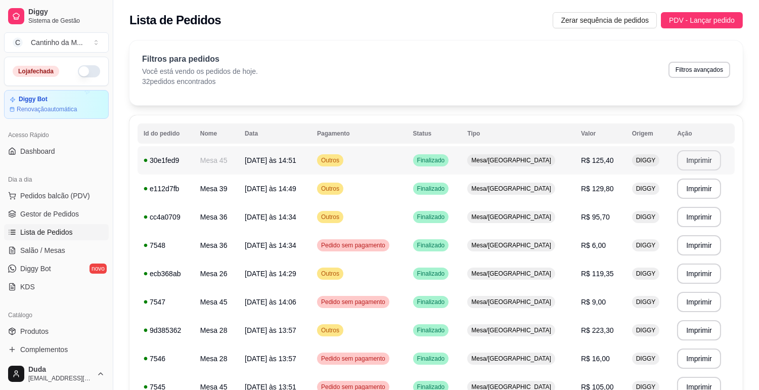
click at [685, 157] on button "Imprimir" at bounding box center [699, 160] width 44 height 20
click at [28, 212] on span "Gestor de Pedidos" at bounding box center [49, 214] width 59 height 10
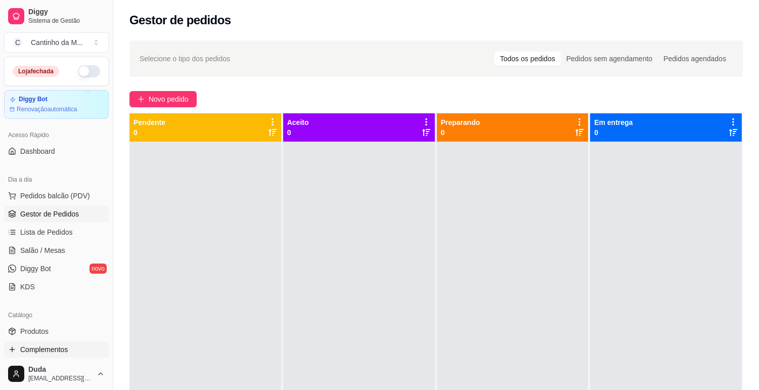
scroll to position [56, 0]
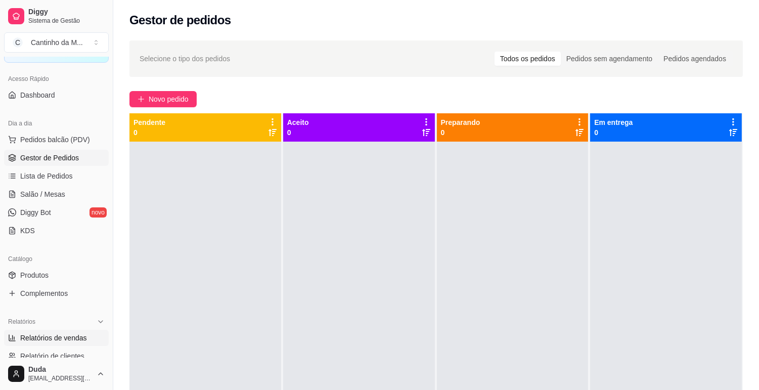
click at [64, 339] on span "Relatórios de vendas" at bounding box center [53, 338] width 67 height 10
select select "ALL"
select select "0"
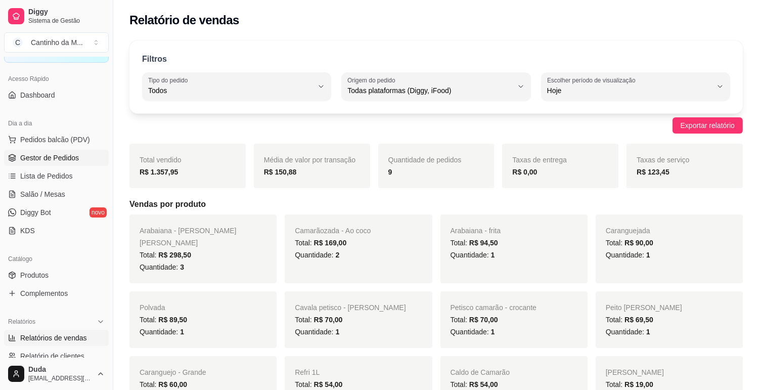
click at [45, 159] on span "Gestor de Pedidos" at bounding box center [49, 158] width 59 height 10
